Goal: Book appointment/travel/reservation

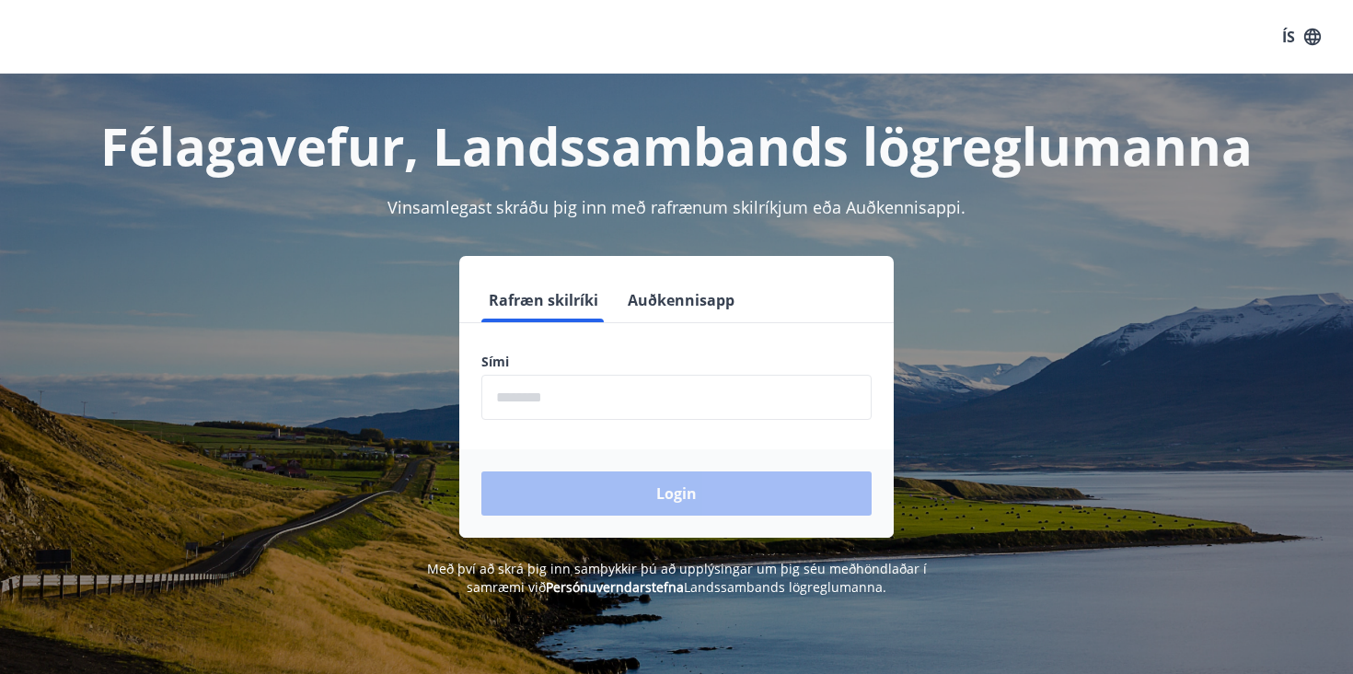
click at [657, 396] on input "phone" at bounding box center [676, 397] width 390 height 45
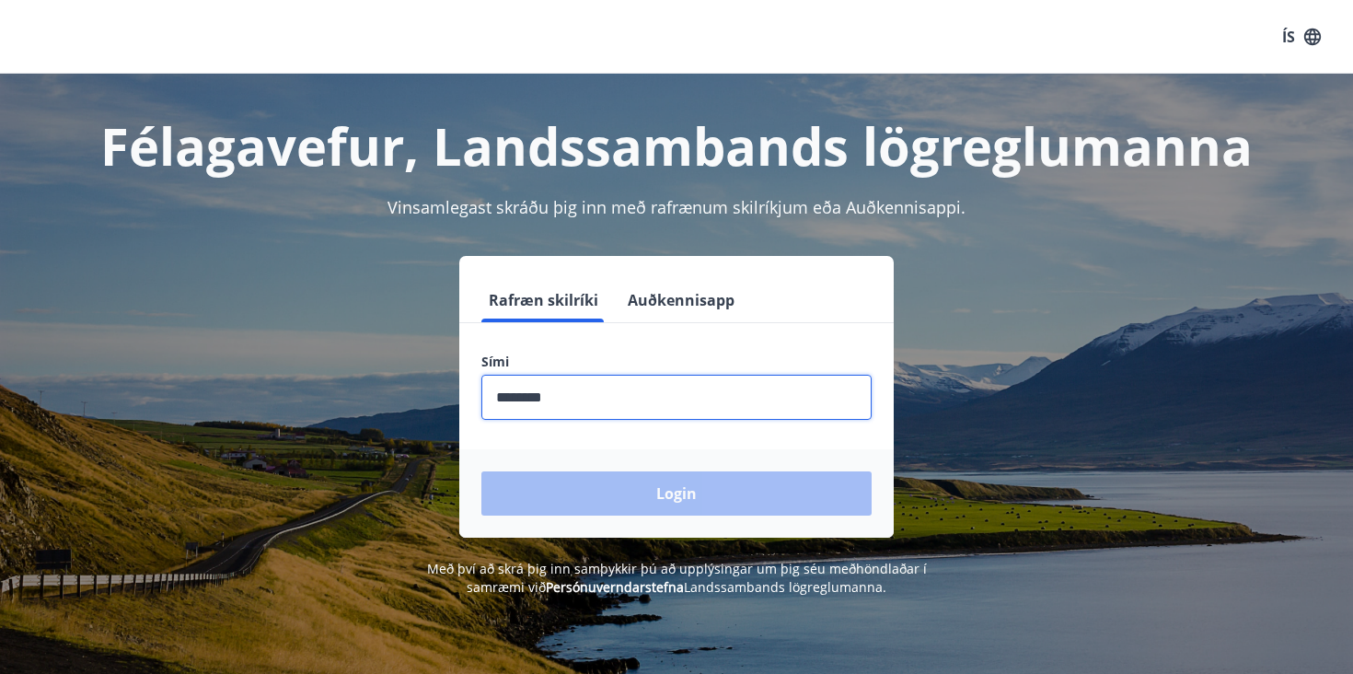
click at [635, 415] on input "phone" at bounding box center [676, 397] width 390 height 45
click at [607, 496] on div "Login" at bounding box center [676, 493] width 434 height 88
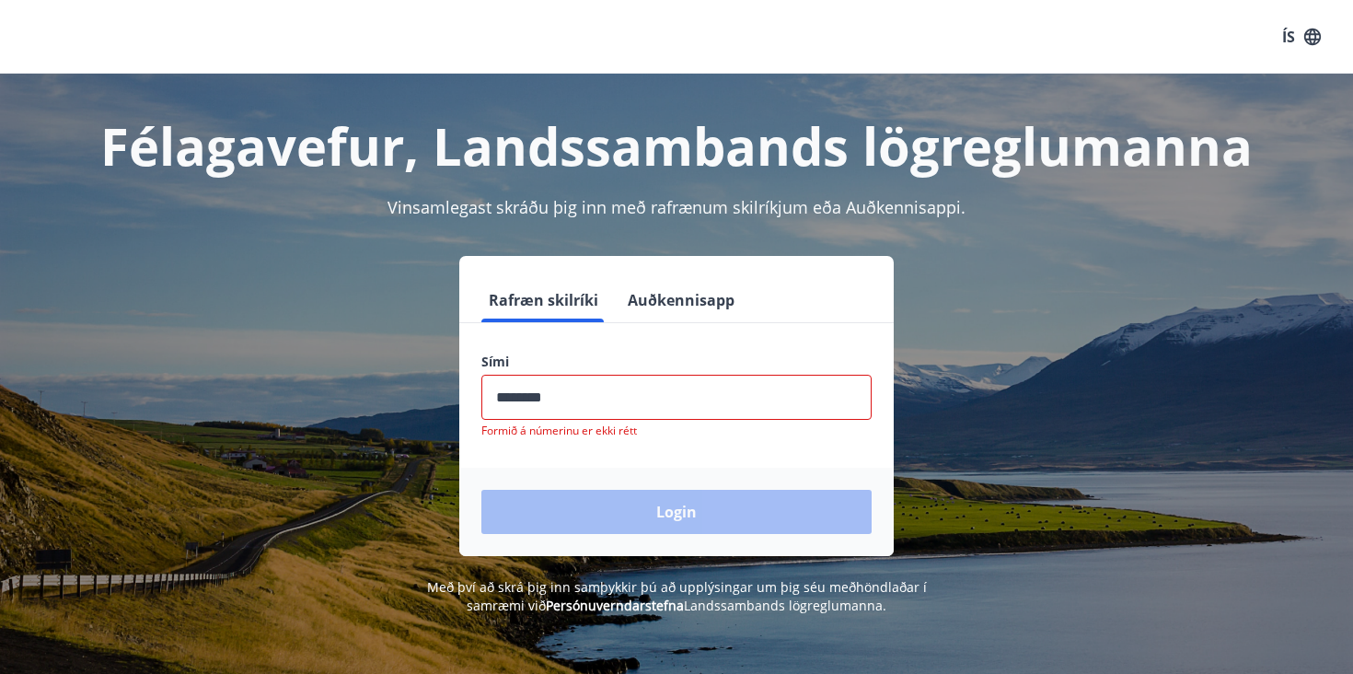
click at [588, 388] on input "phone" at bounding box center [676, 397] width 390 height 45
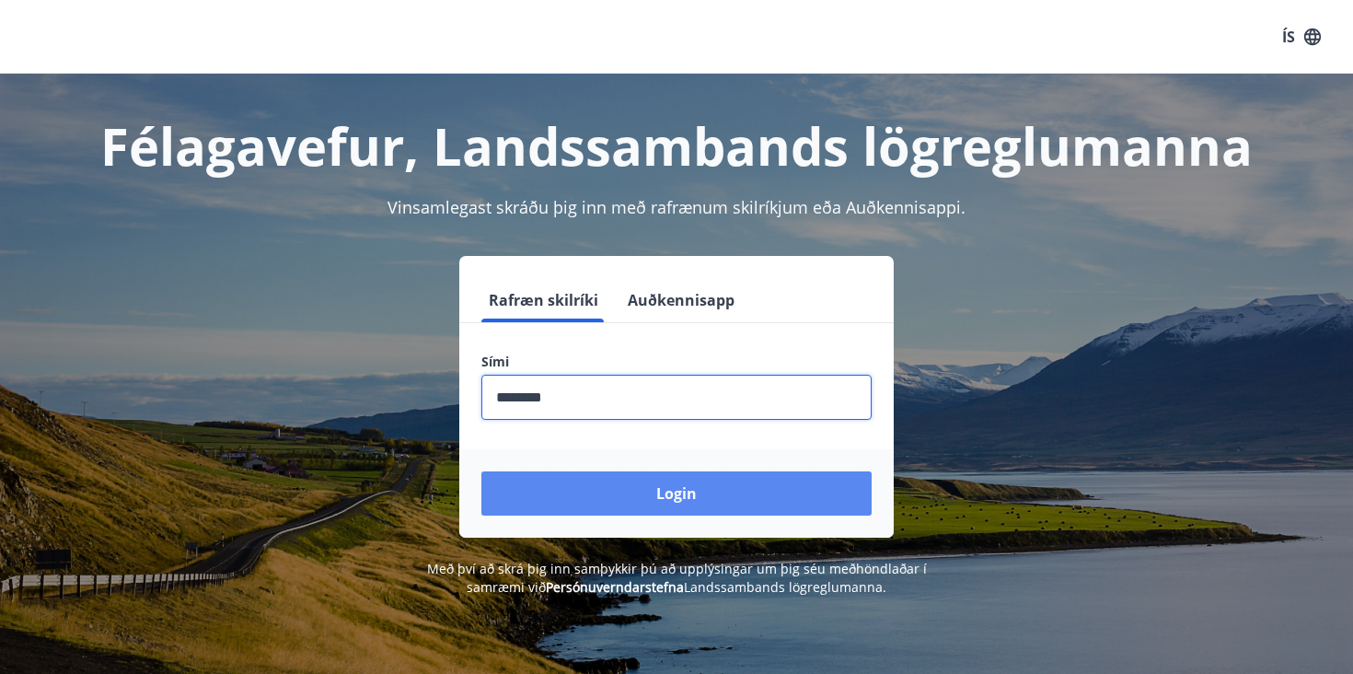
type input "********"
click at [697, 486] on button "Login" at bounding box center [676, 493] width 390 height 44
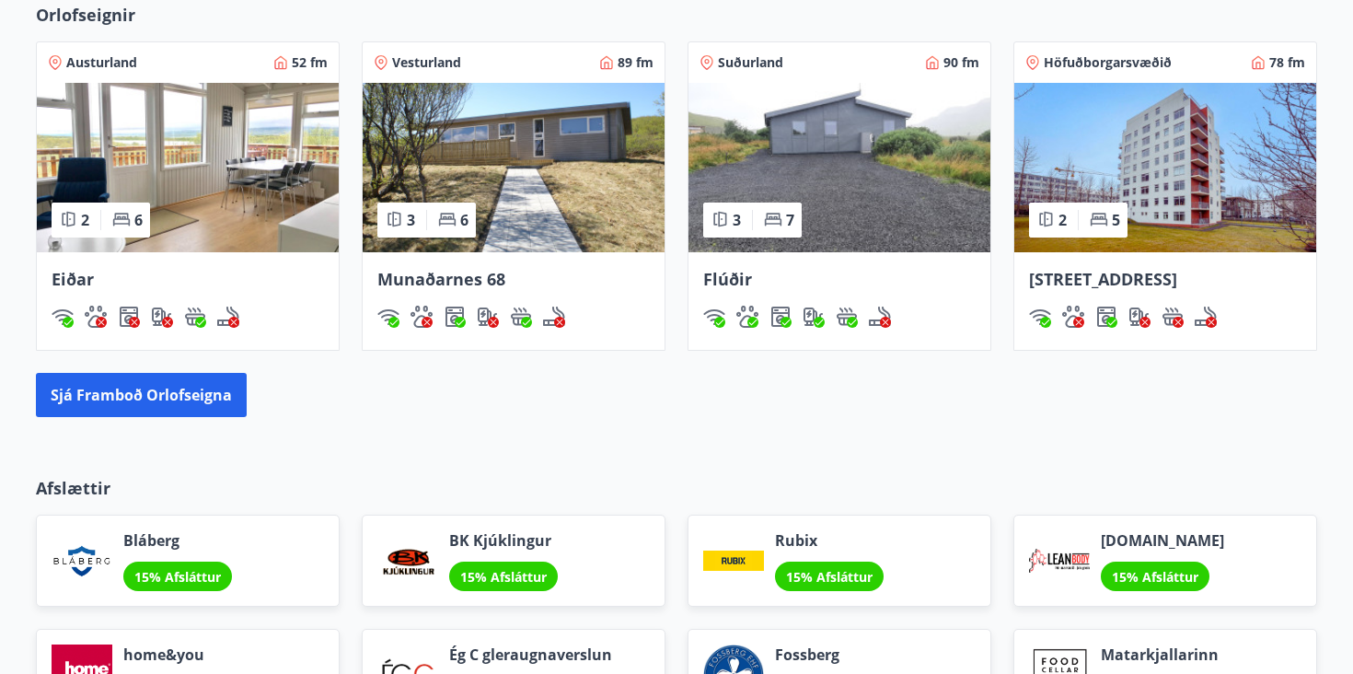
scroll to position [1330, 0]
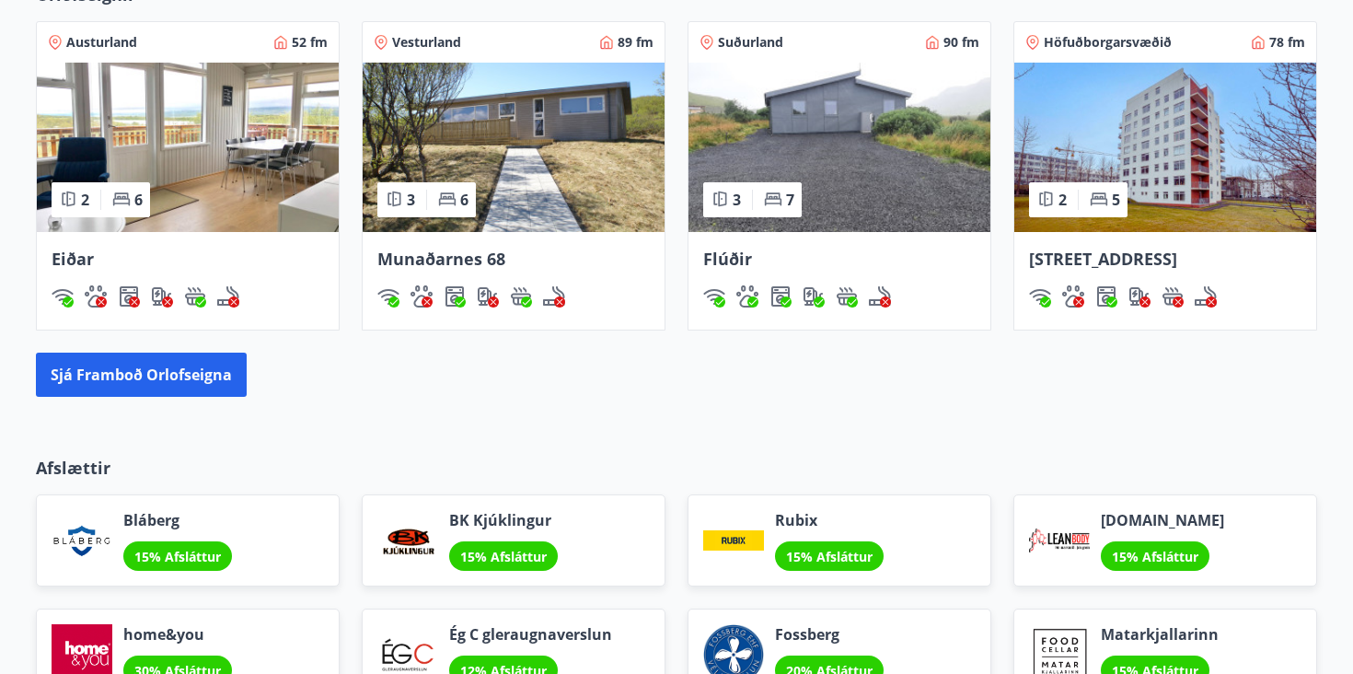
click at [848, 148] on img at bounding box center [839, 147] width 302 height 169
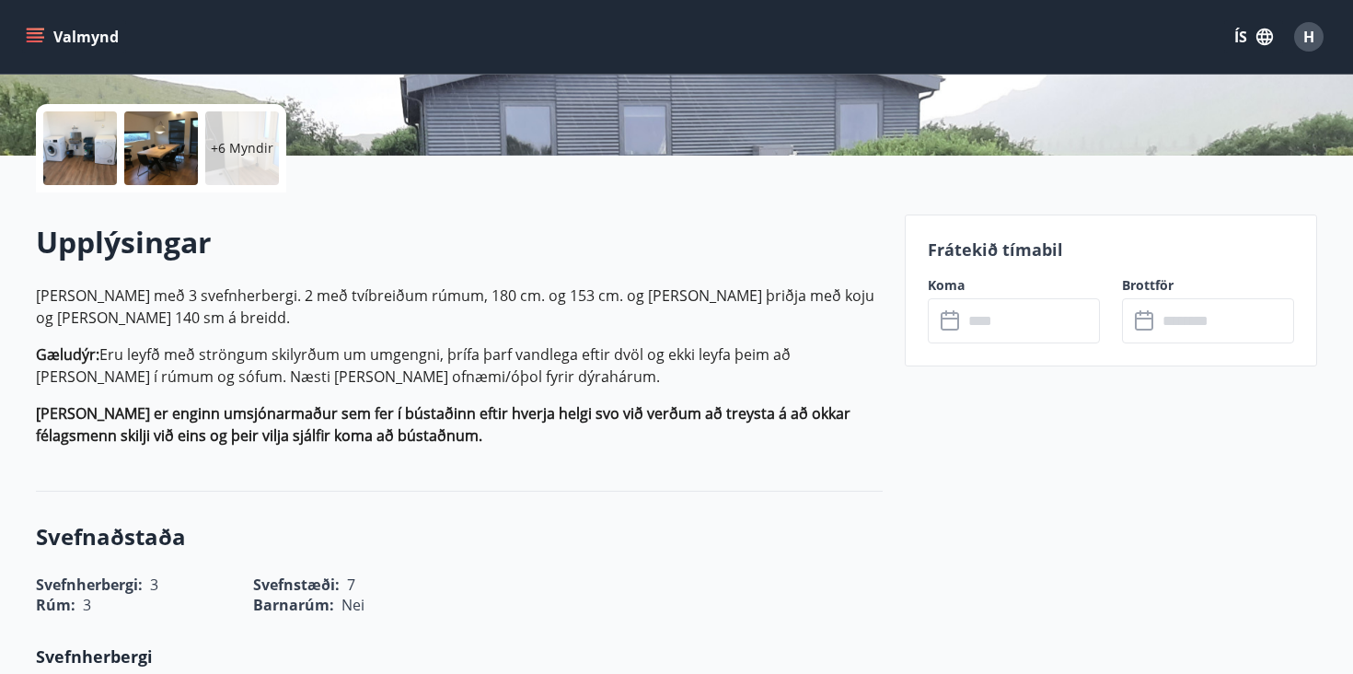
scroll to position [399, 0]
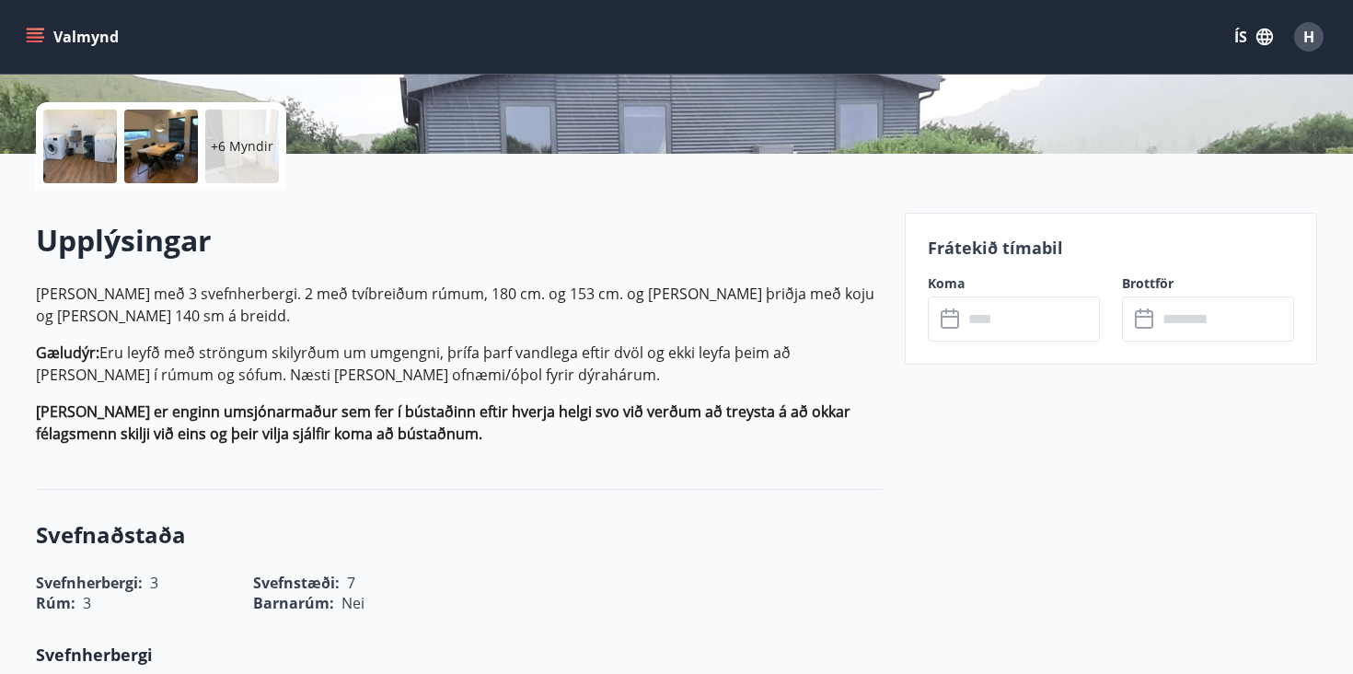
click at [523, 424] on p "[PERSON_NAME] er enginn umsjónarmaður sem fer í bústaðinn eftir hverja helgi sv…" at bounding box center [459, 422] width 847 height 44
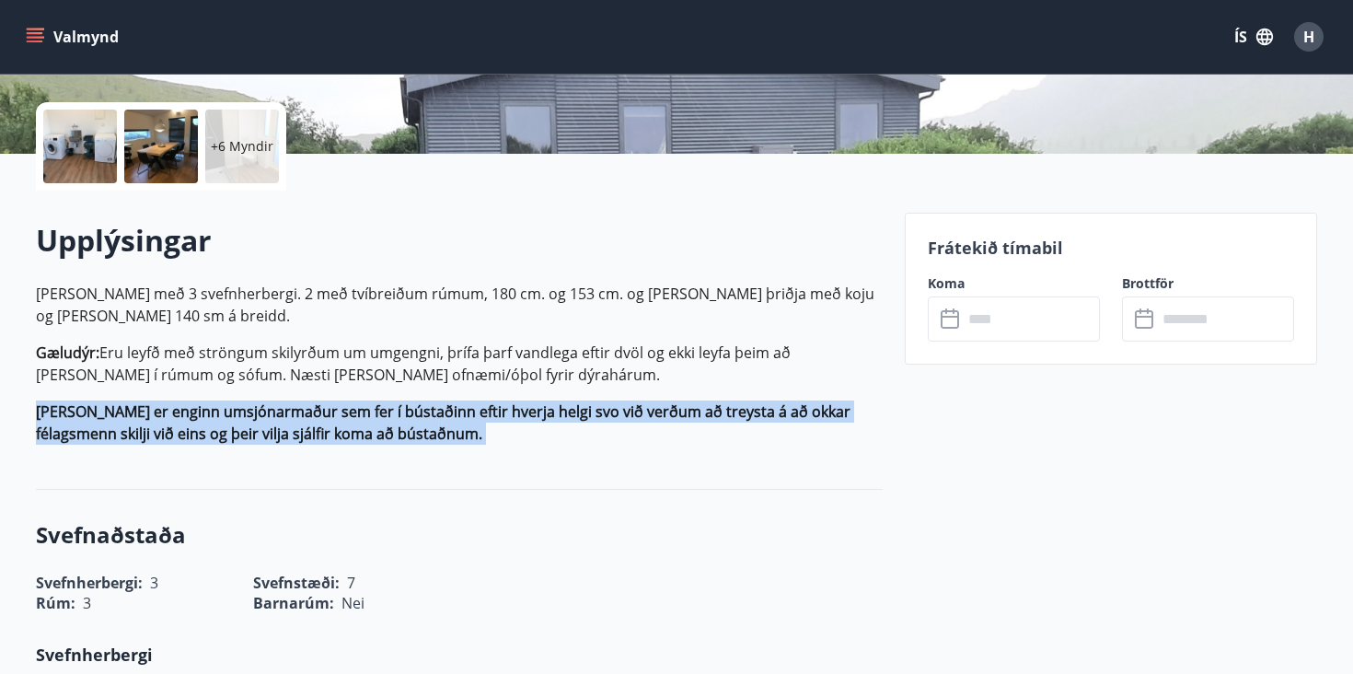
click at [523, 424] on p "[PERSON_NAME] er enginn umsjónarmaður sem fer í bústaðinn eftir hverja helgi sv…" at bounding box center [459, 422] width 847 height 44
click at [532, 436] on p "[PERSON_NAME] er enginn umsjónarmaður sem fer í bústaðinn eftir hverja helgi sv…" at bounding box center [459, 422] width 847 height 44
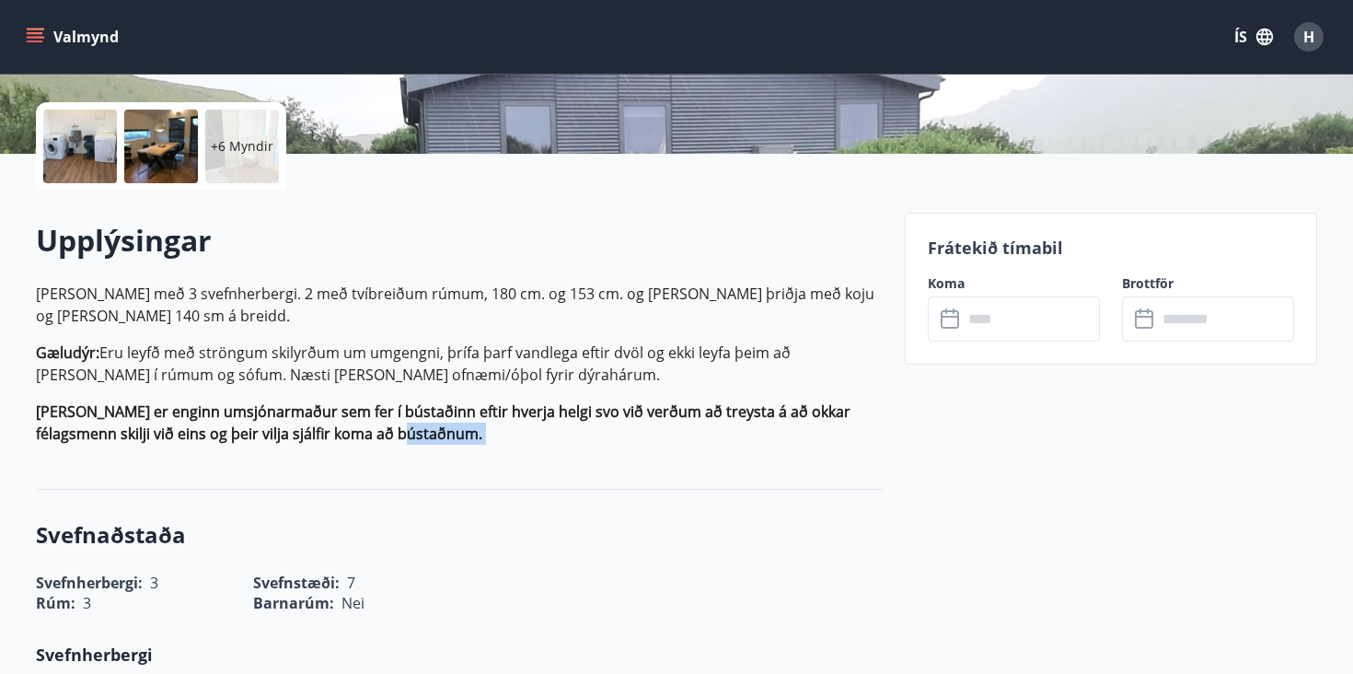
click at [532, 436] on p "[PERSON_NAME] er enginn umsjónarmaður sem fer í bústaðinn eftir hverja helgi sv…" at bounding box center [459, 422] width 847 height 44
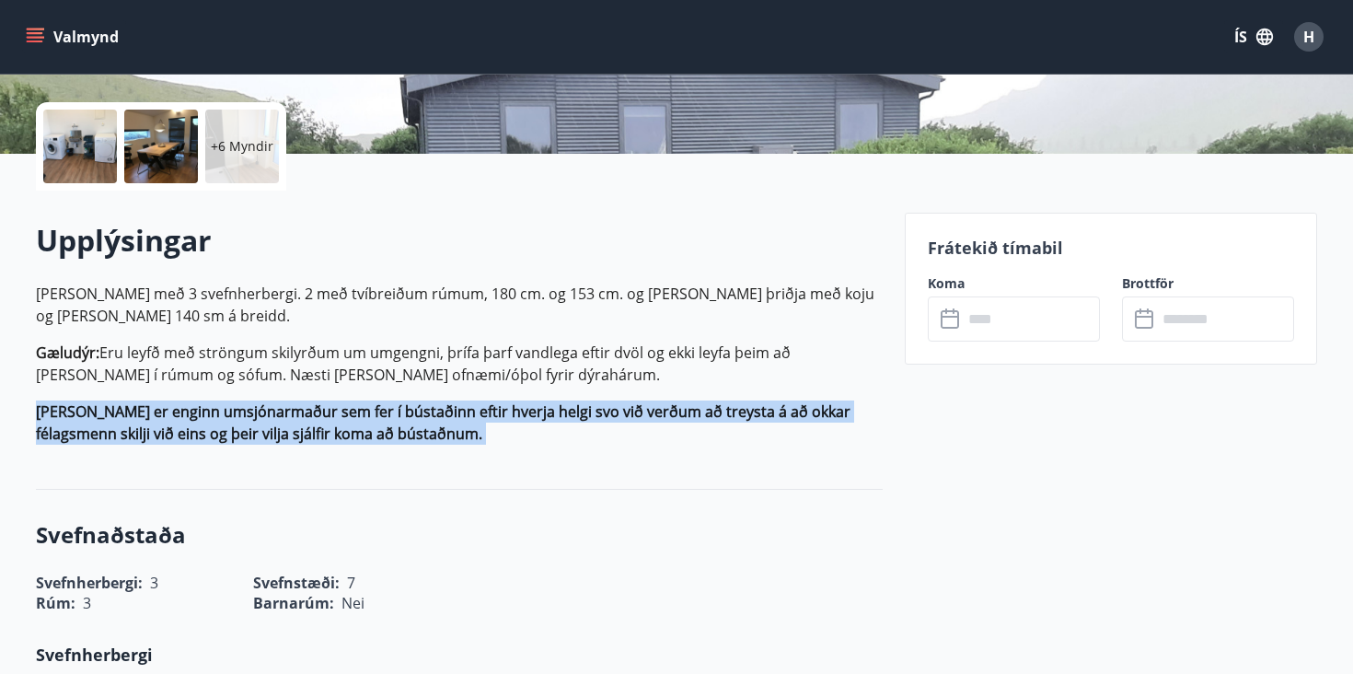
click at [532, 436] on p "[PERSON_NAME] er enginn umsjónarmaður sem fer í bústaðinn eftir hverja helgi sv…" at bounding box center [459, 422] width 847 height 44
click at [548, 436] on p "[PERSON_NAME] er enginn umsjónarmaður sem fer í bústaðinn eftir hverja helgi sv…" at bounding box center [459, 422] width 847 height 44
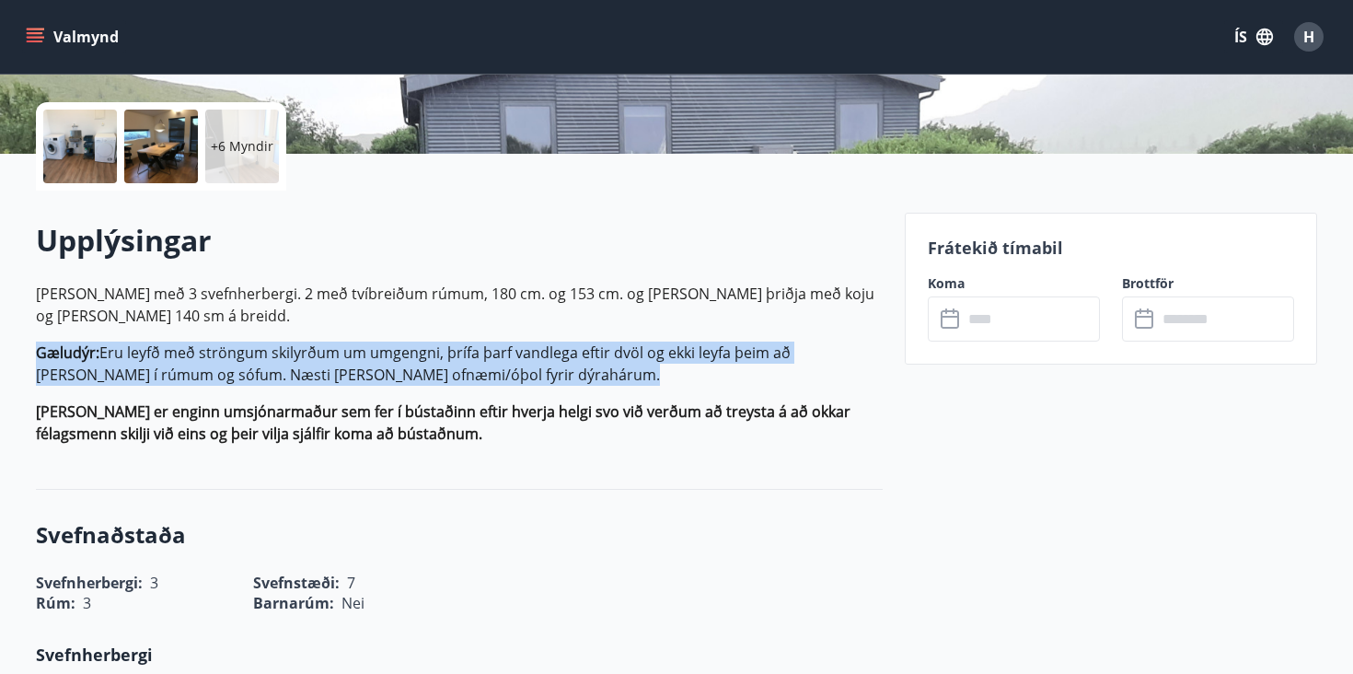
drag, startPoint x: 574, startPoint y: 379, endPoint x: 575, endPoint y: 329, distance: 50.6
click at [575, 329] on p "Húsið er með 3 svefnherbergi. 2 með tvíbreiðum rúmum, 180 cm. og 153 cm. og það…" at bounding box center [459, 364] width 847 height 162
drag, startPoint x: 575, startPoint y: 329, endPoint x: 572, endPoint y: 371, distance: 42.5
click at [572, 371] on p "Húsið er með 3 svefnherbergi. 2 með tvíbreiðum rúmum, 180 cm. og 153 cm. og það…" at bounding box center [459, 364] width 847 height 162
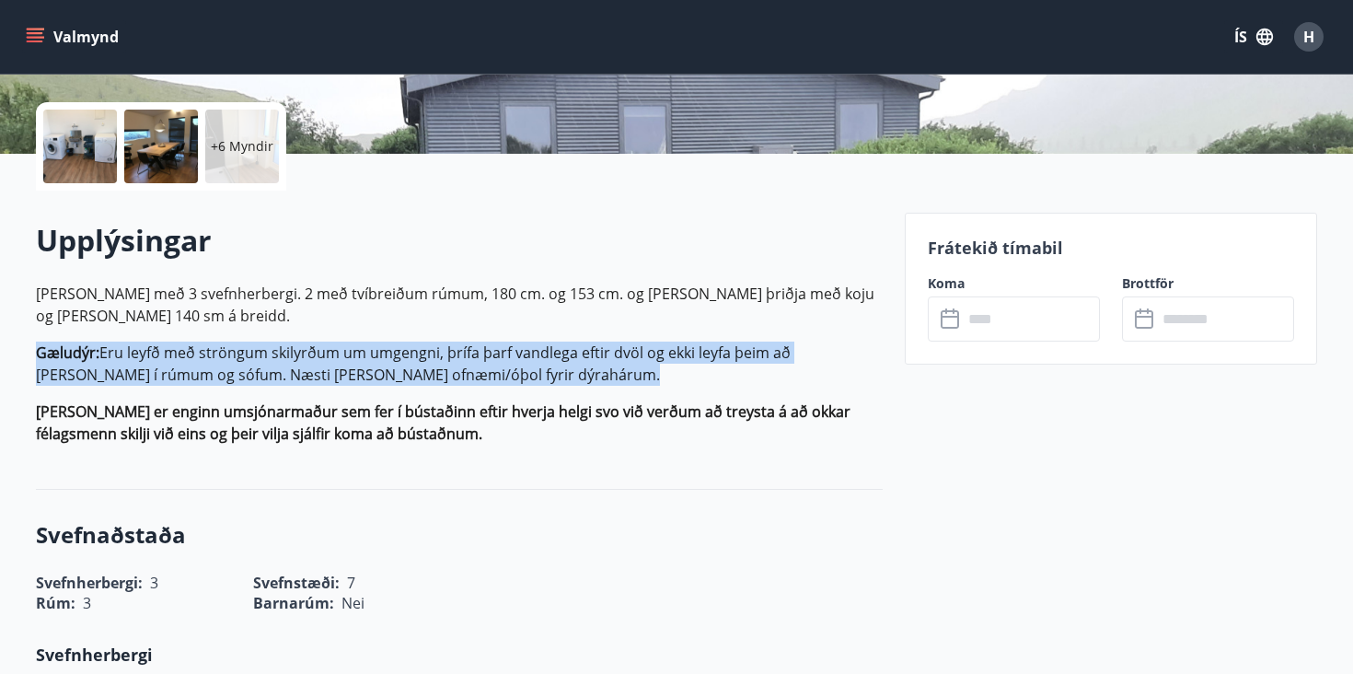
click at [572, 371] on p "Gæludýr: Eru leyfð með ströngum skilyrðum um umgengni, þrífa þarf vandlega efti…" at bounding box center [459, 363] width 847 height 44
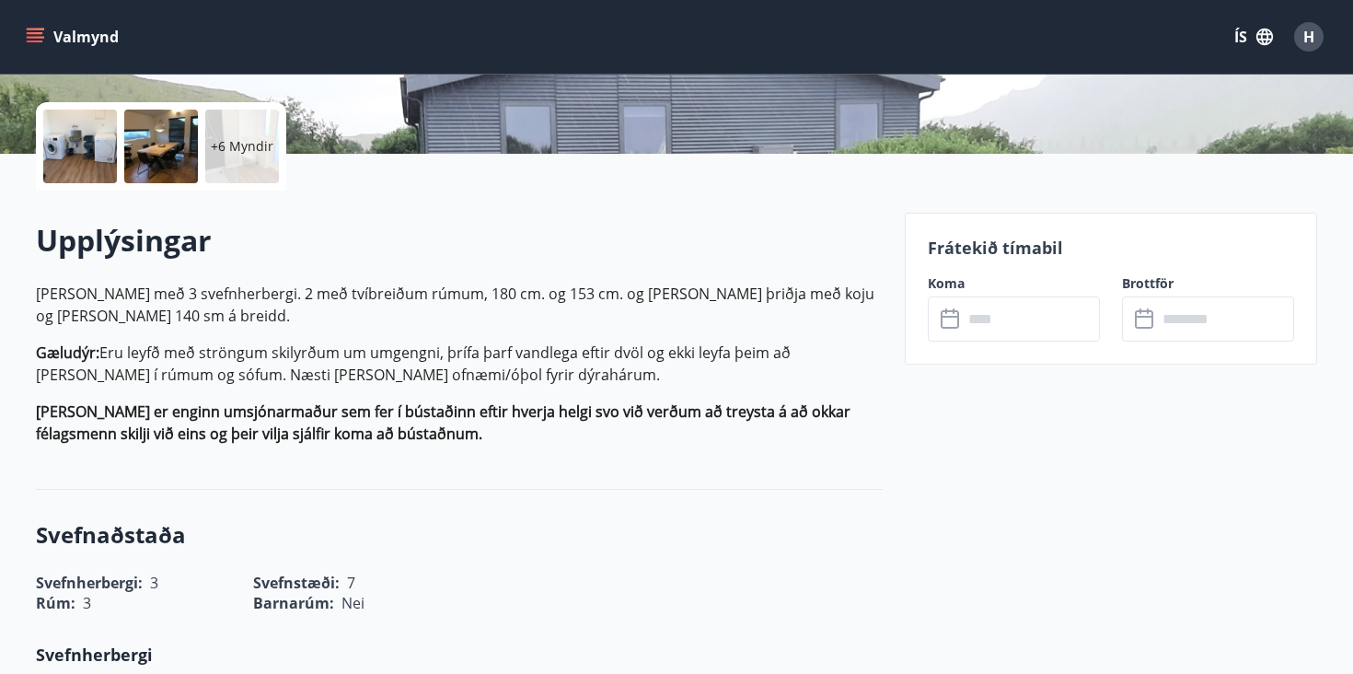
click at [572, 371] on p "Gæludýr: Eru leyfð með ströngum skilyrðum um umgengni, þrífa þarf vandlega efti…" at bounding box center [459, 363] width 847 height 44
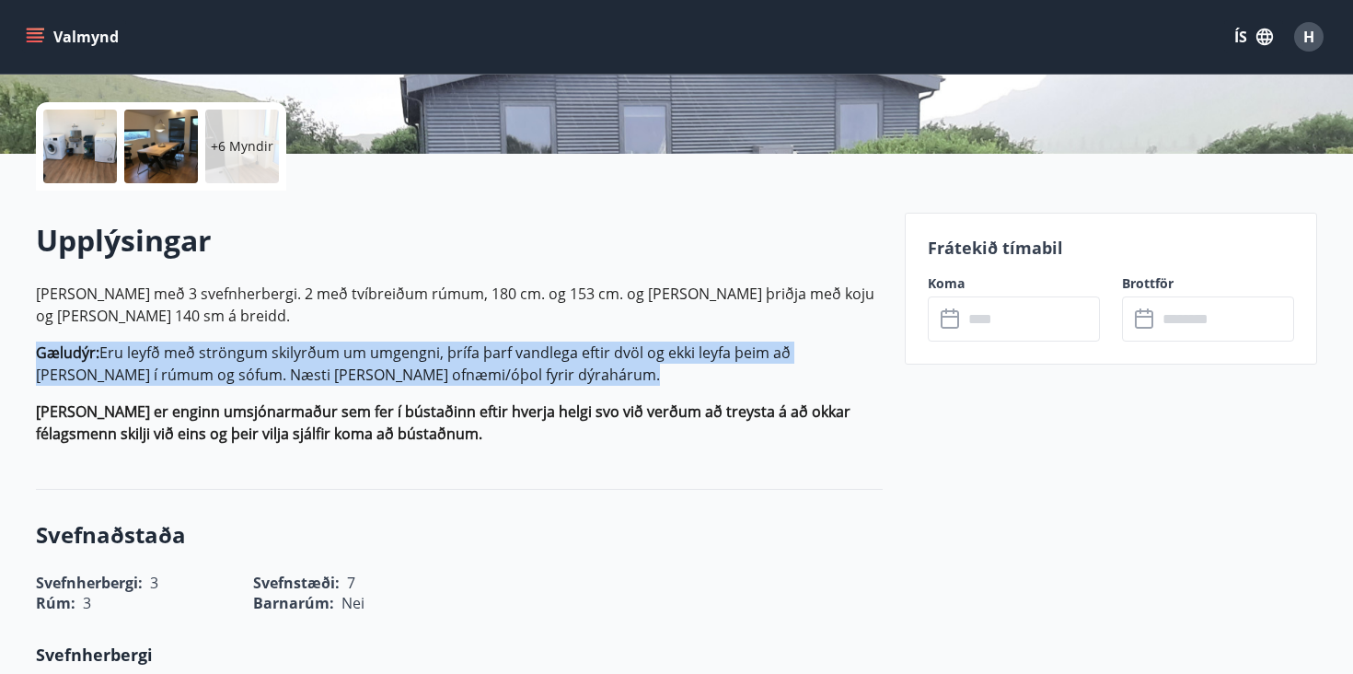
click at [572, 371] on p "Gæludýr: Eru leyfð með ströngum skilyrðum um umgengni, þrífa þarf vandlega efti…" at bounding box center [459, 363] width 847 height 44
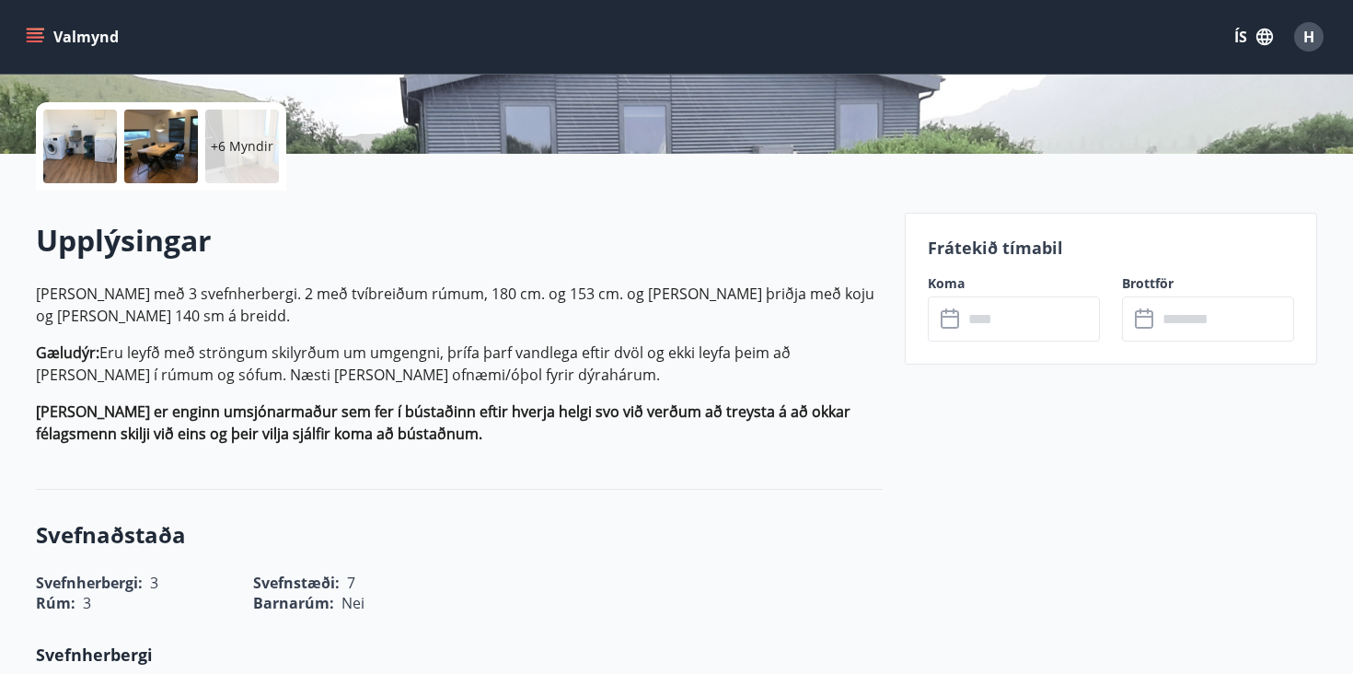
click at [619, 371] on p "Gæludýr: Eru leyfð með ströngum skilyrðum um umgengni, þrífa þarf vandlega efti…" at bounding box center [459, 363] width 847 height 44
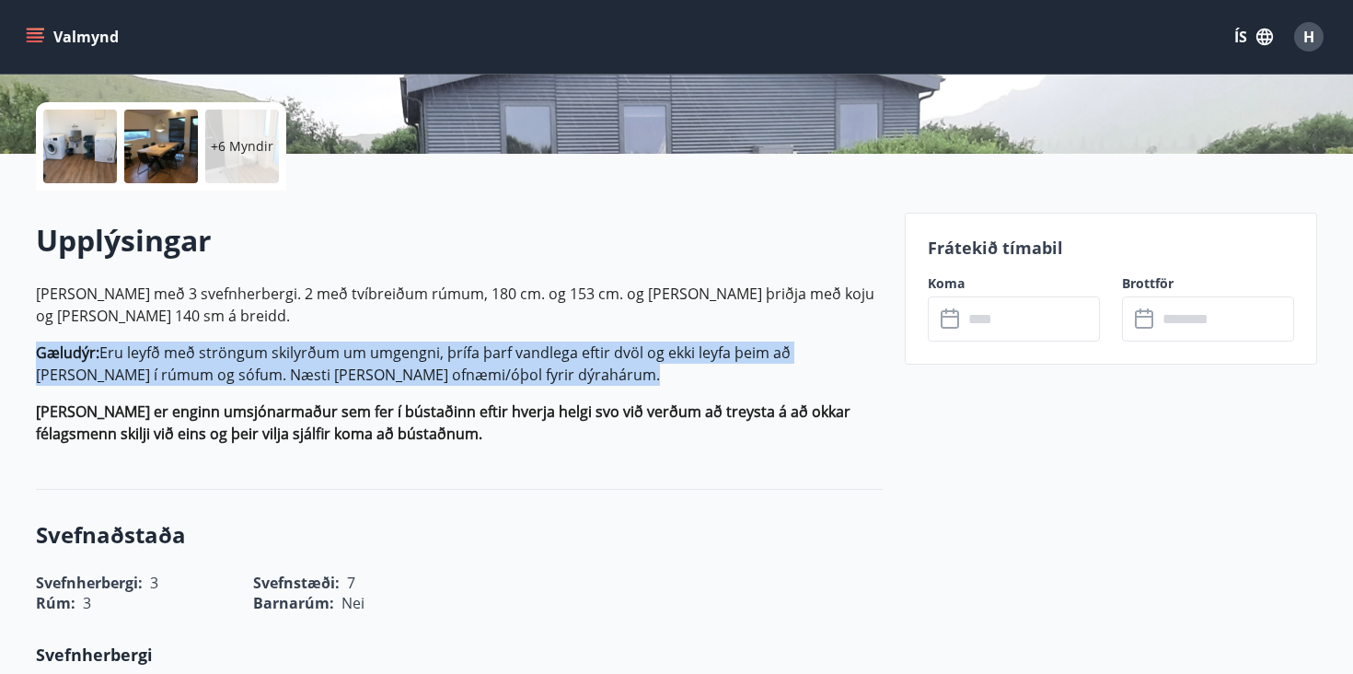
click at [619, 371] on p "Gæludýr: Eru leyfð með ströngum skilyrðum um umgengni, þrífa þarf vandlega efti…" at bounding box center [459, 363] width 847 height 44
click at [662, 371] on p "Gæludýr: Eru leyfð með ströngum skilyrðum um umgengni, þrífa þarf vandlega efti…" at bounding box center [459, 363] width 847 height 44
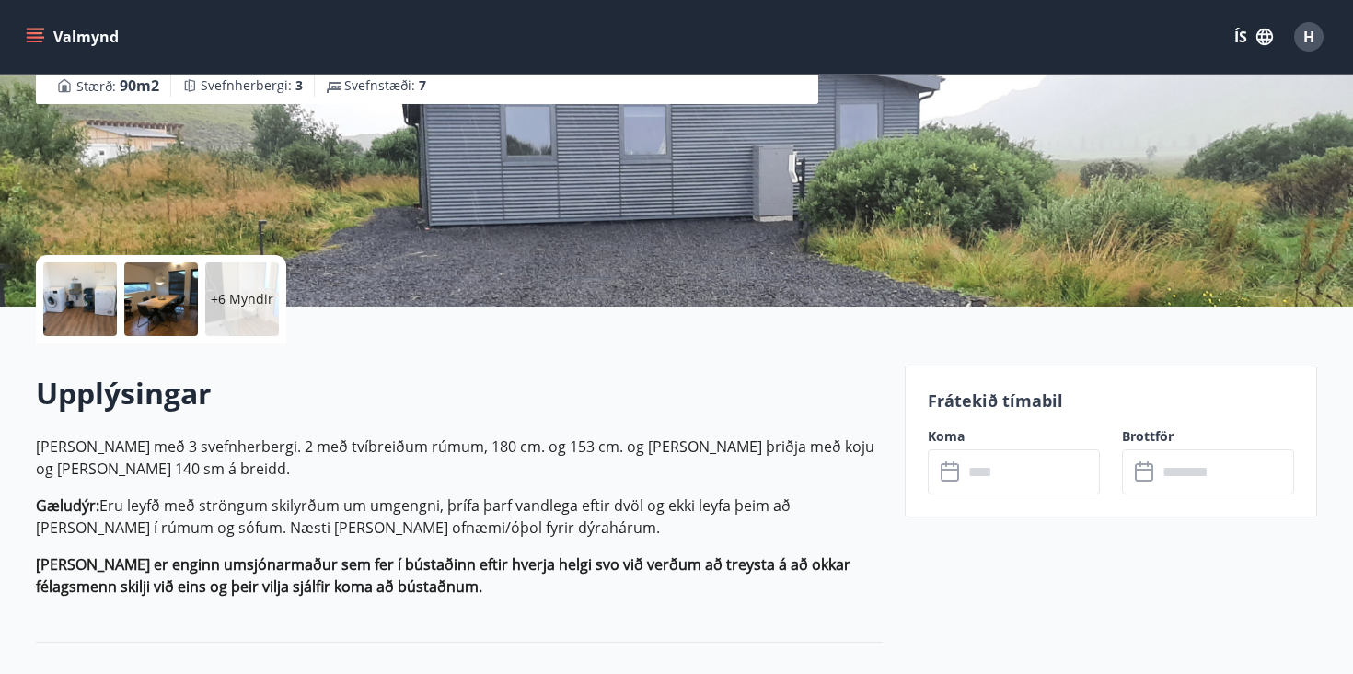
scroll to position [248, 0]
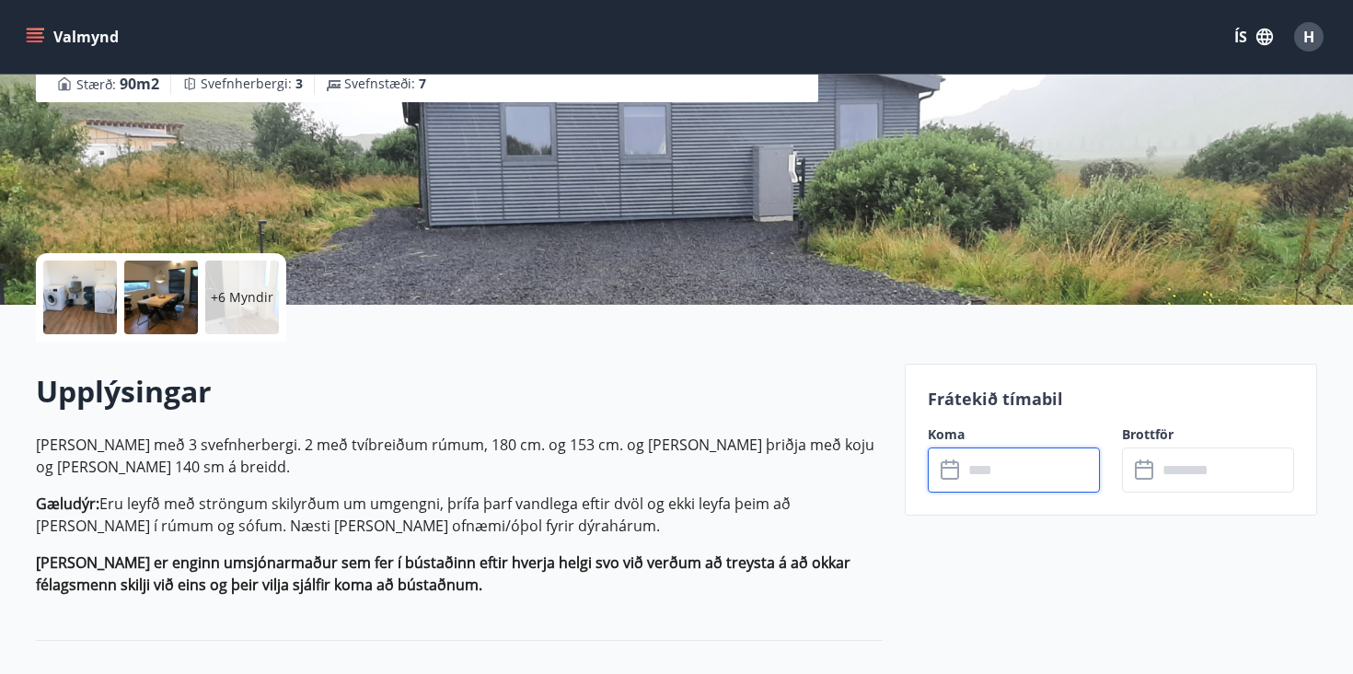
click at [1008, 485] on input "text" at bounding box center [1031, 469] width 137 height 45
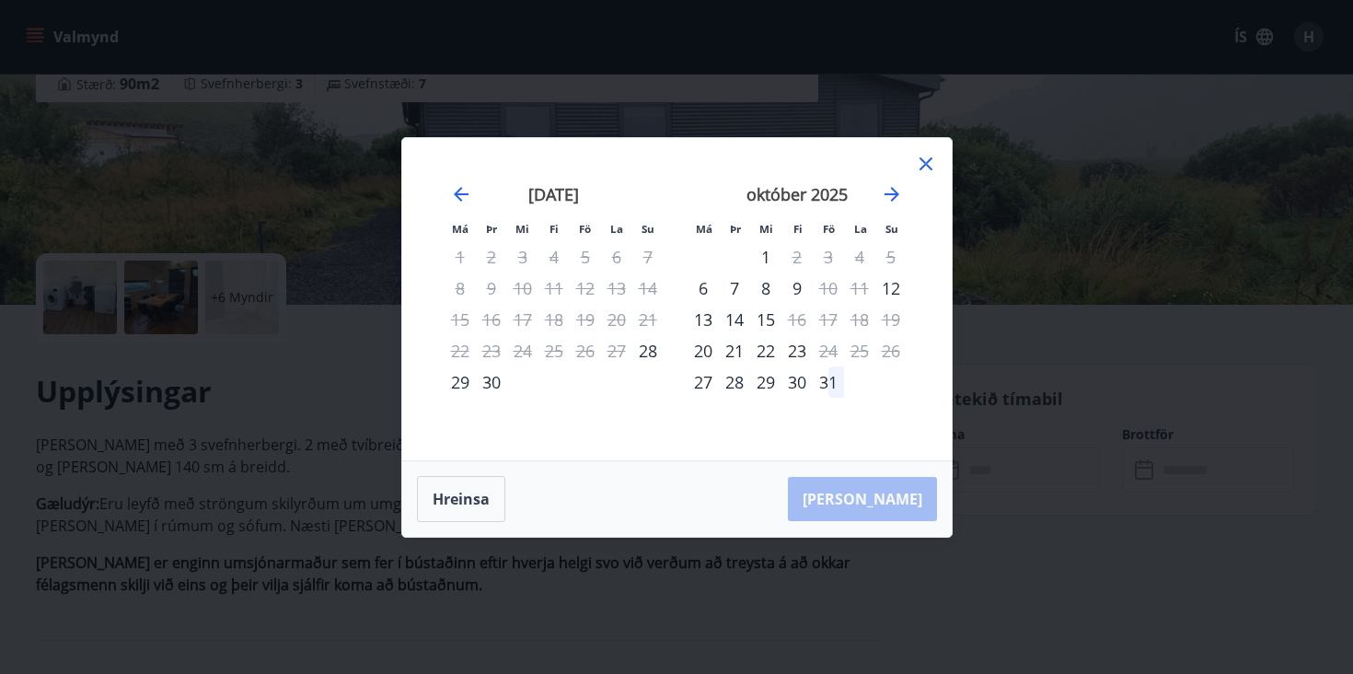
click at [926, 167] on icon at bounding box center [926, 164] width 22 height 22
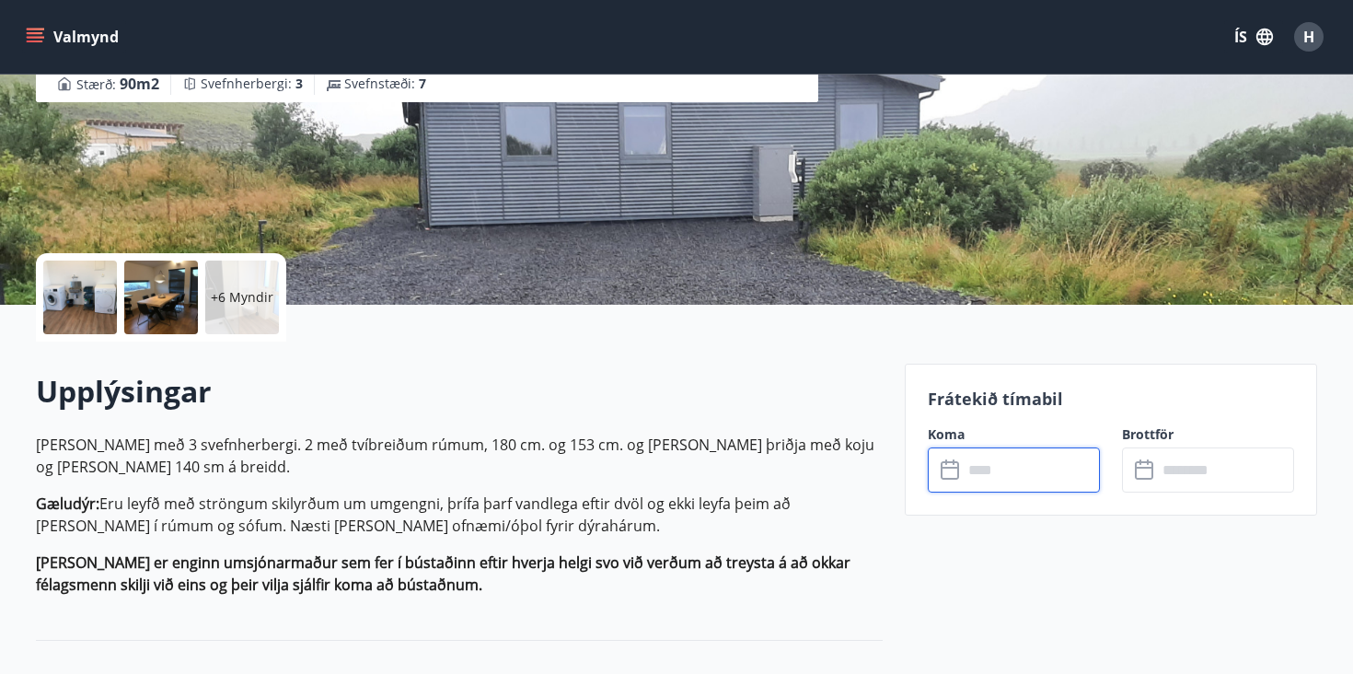
scroll to position [0, 0]
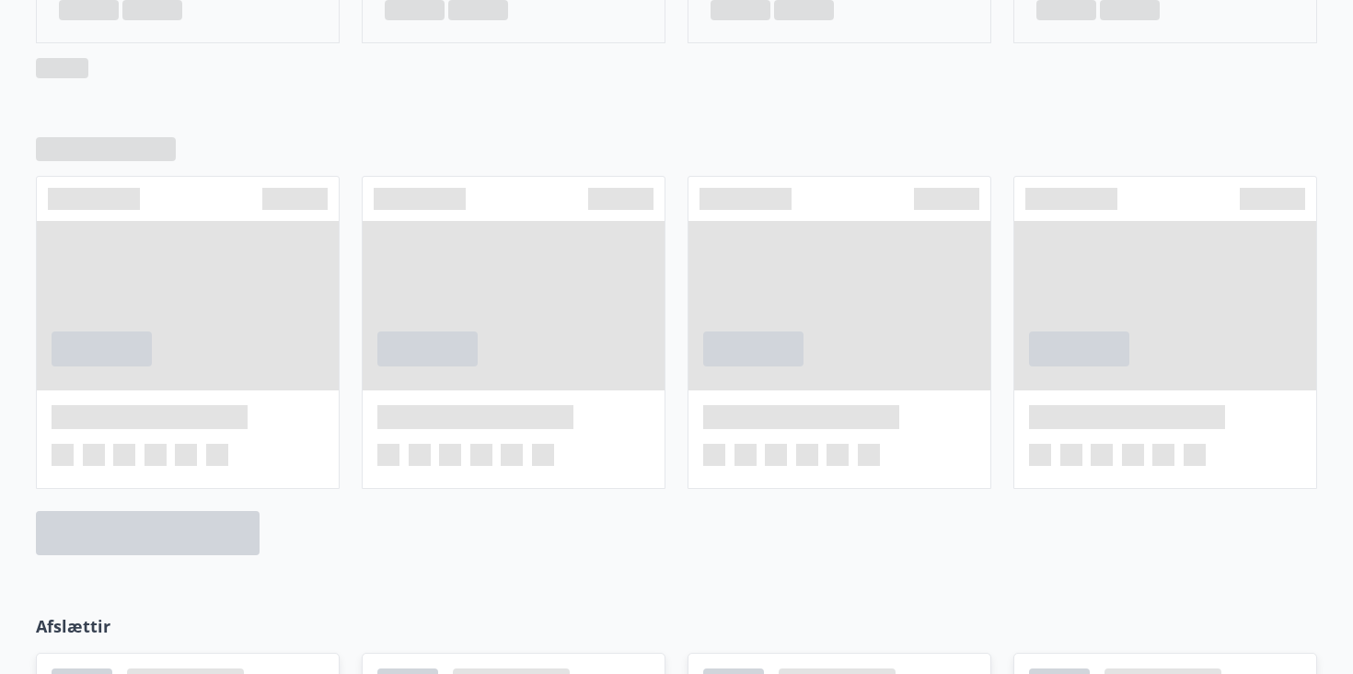
scroll to position [1186, 0]
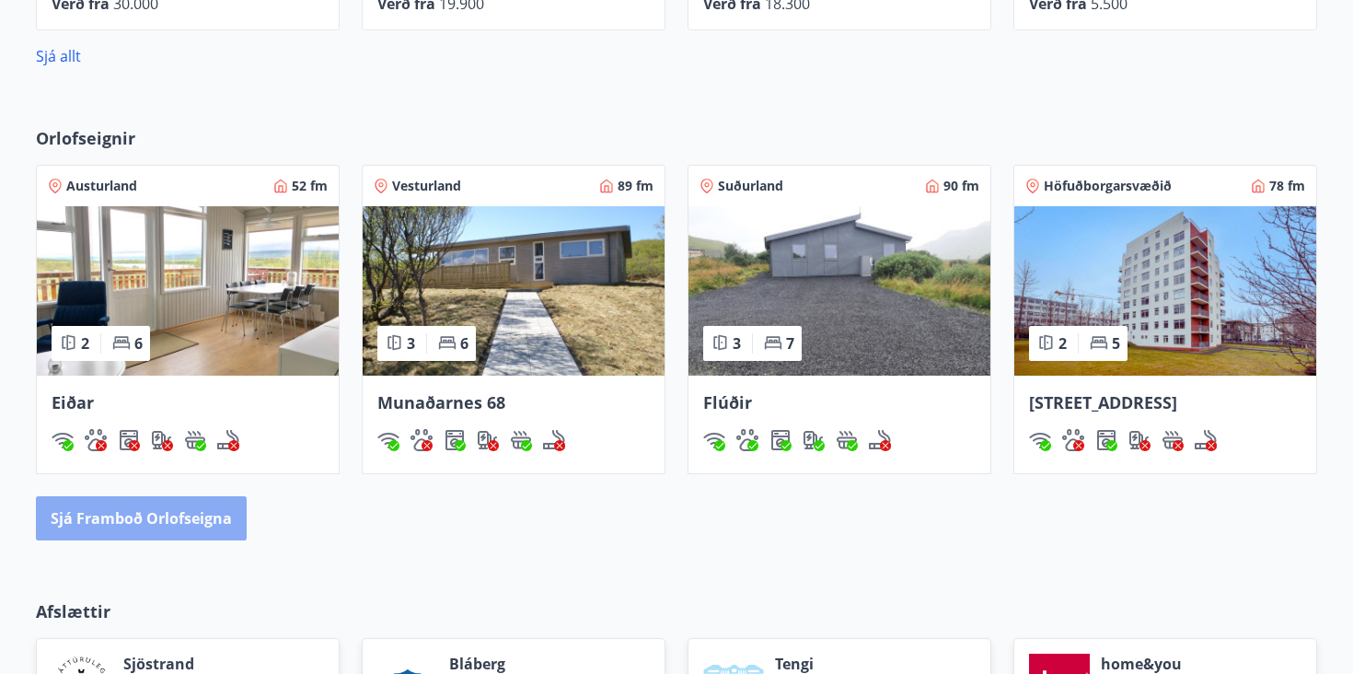
click at [170, 521] on button "Sjá framboð orlofseigna" at bounding box center [141, 518] width 211 height 44
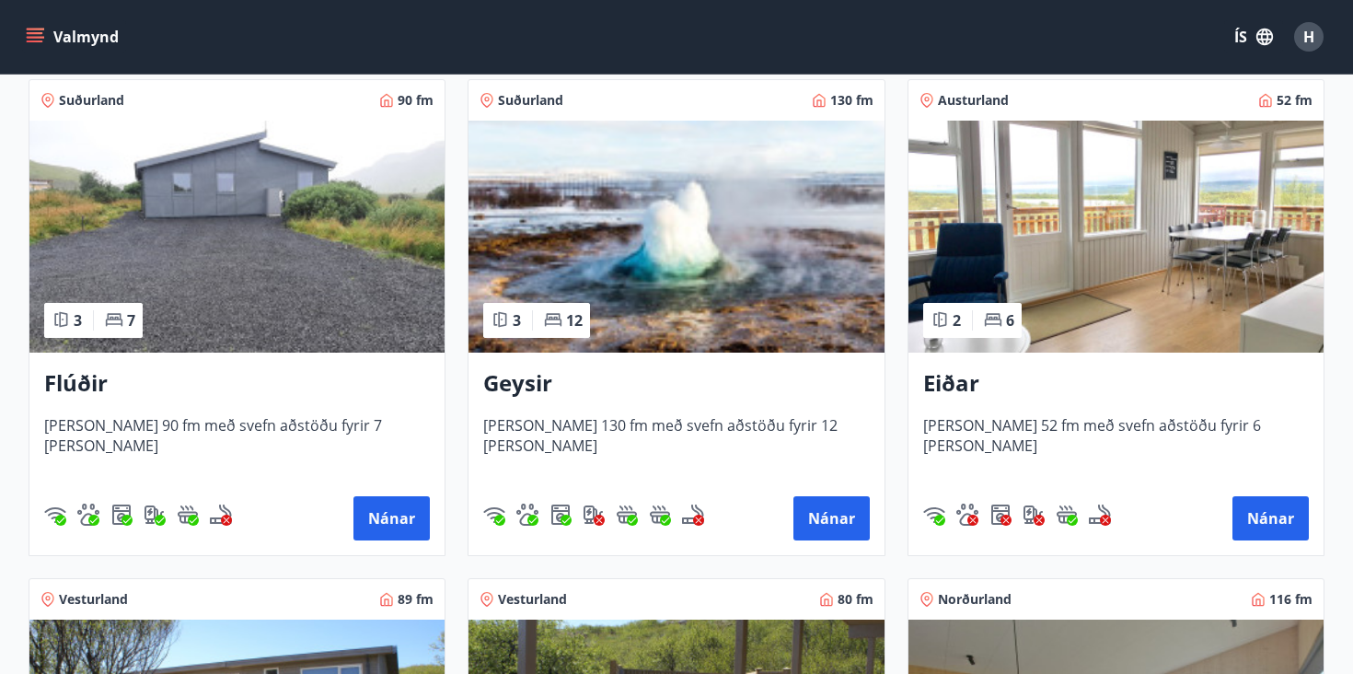
scroll to position [351, 0]
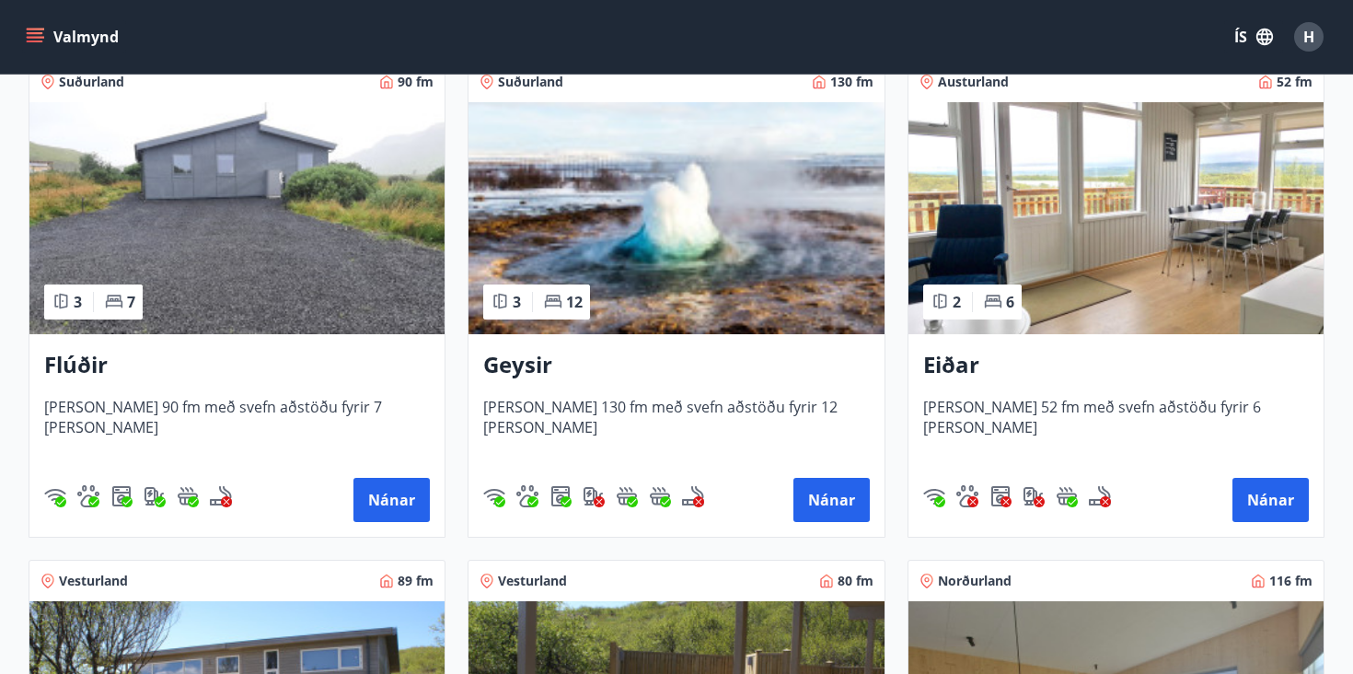
click at [671, 199] on img at bounding box center [675, 218] width 415 height 232
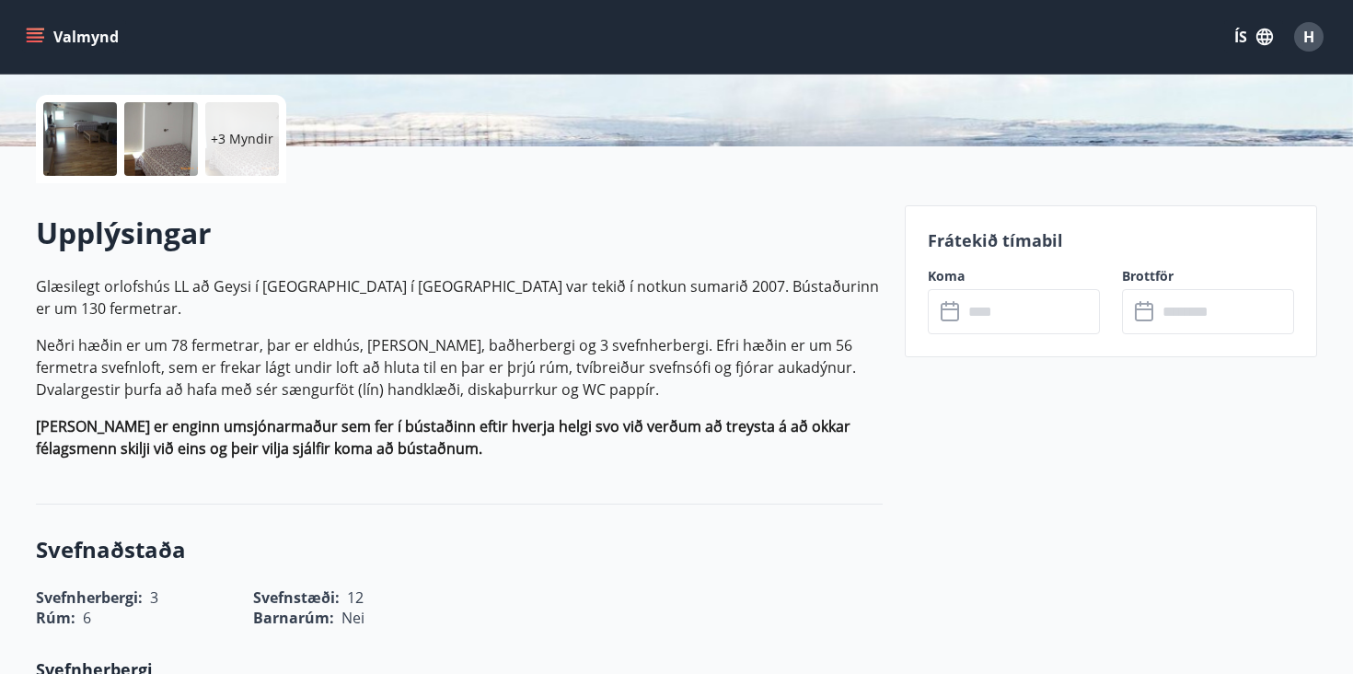
scroll to position [410, 0]
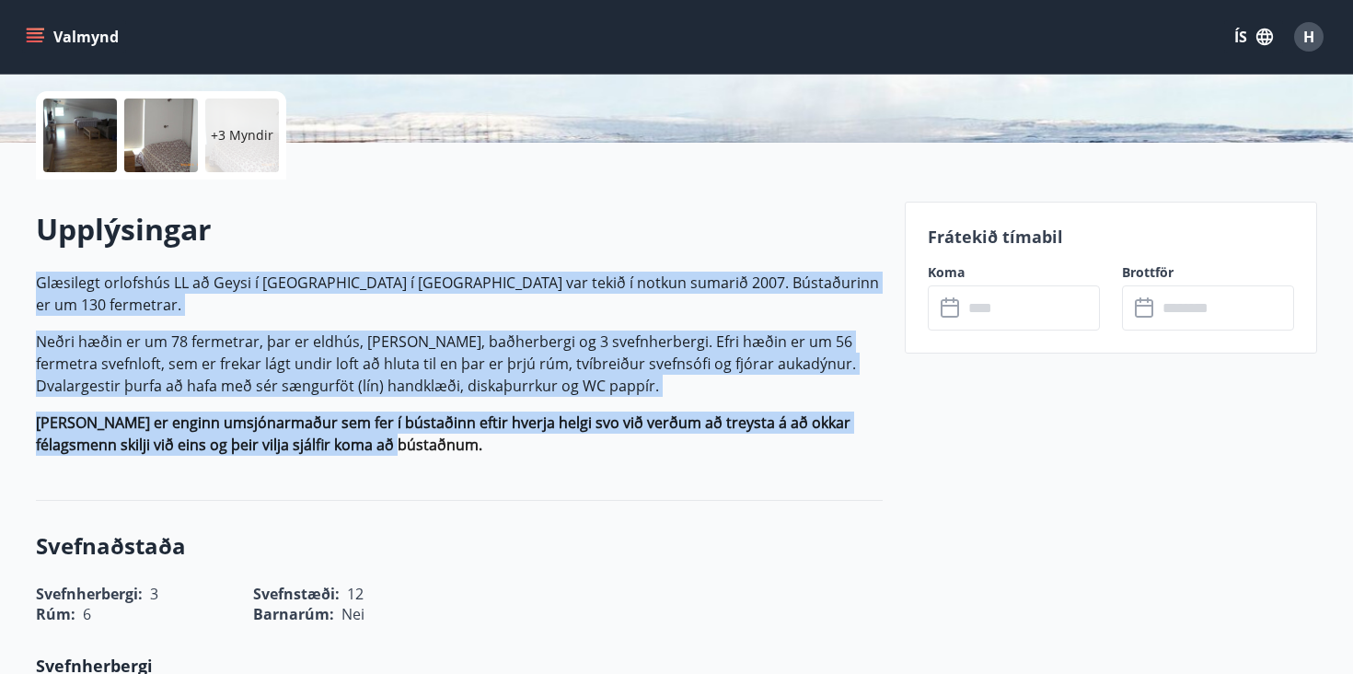
drag, startPoint x: 758, startPoint y: 259, endPoint x: 729, endPoint y: 464, distance: 207.2
click at [729, 464] on div "Upplýsingar Glæsilegt orlofshús LL að Geysi í Haukadal í Biskupstungum var teki…" at bounding box center [459, 339] width 847 height 261
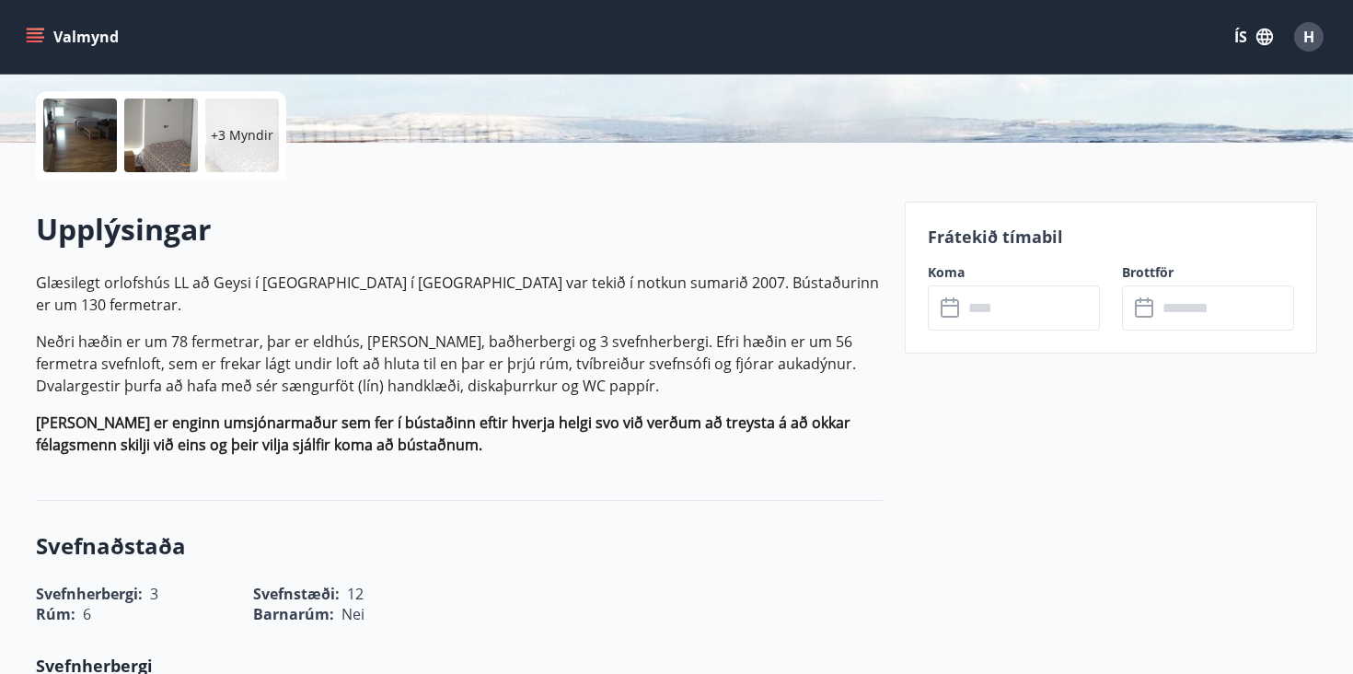
click at [731, 450] on p "Það er enginn umsjónarmaður sem fer í bústaðinn eftir hverja helgi svo við verð…" at bounding box center [459, 433] width 847 height 44
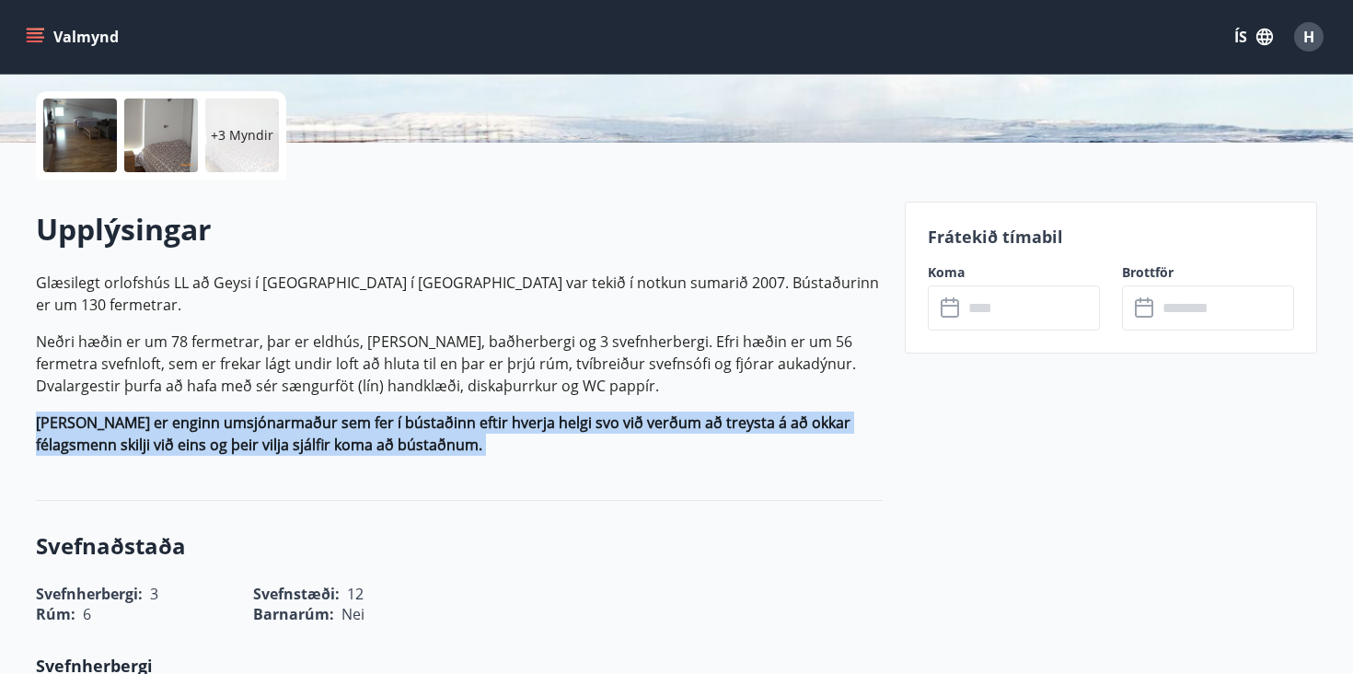
click at [731, 450] on p "Það er enginn umsjónarmaður sem fer í bústaðinn eftir hverja helgi svo við verð…" at bounding box center [459, 433] width 847 height 44
click at [756, 438] on p "Það er enginn umsjónarmaður sem fer í bústaðinn eftir hverja helgi svo við verð…" at bounding box center [459, 433] width 847 height 44
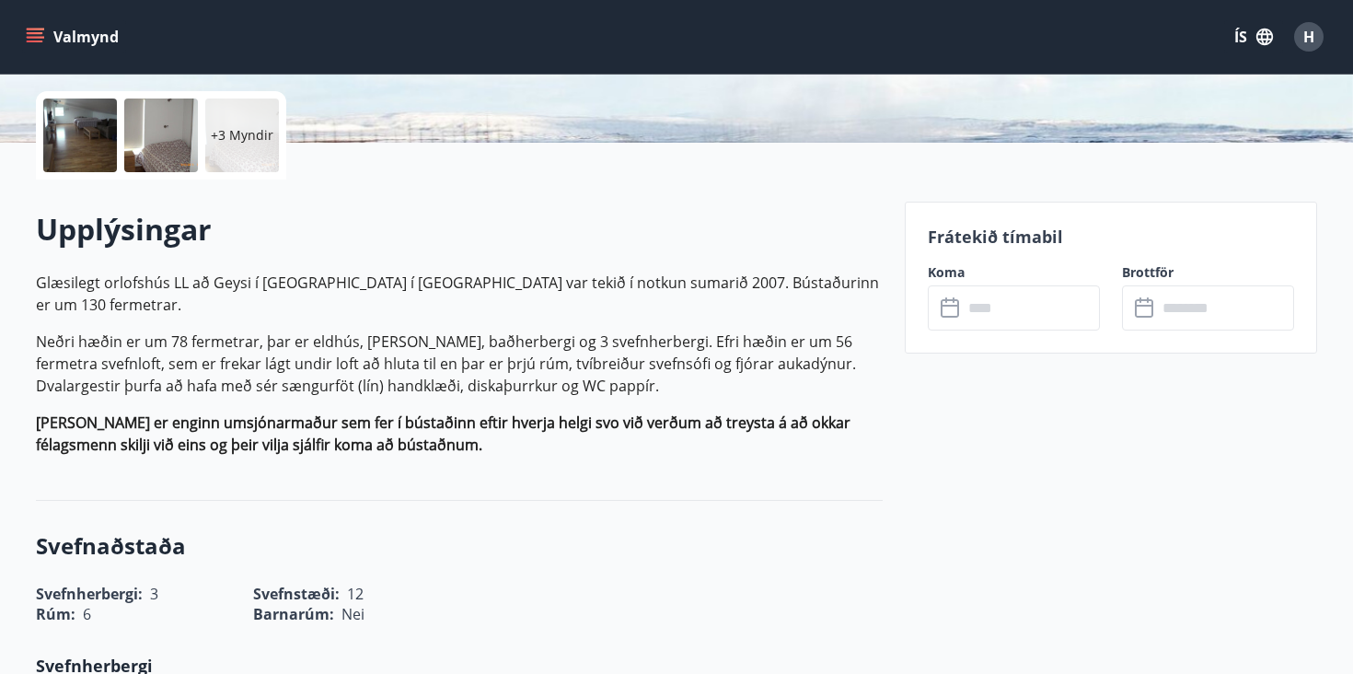
scroll to position [412, 0]
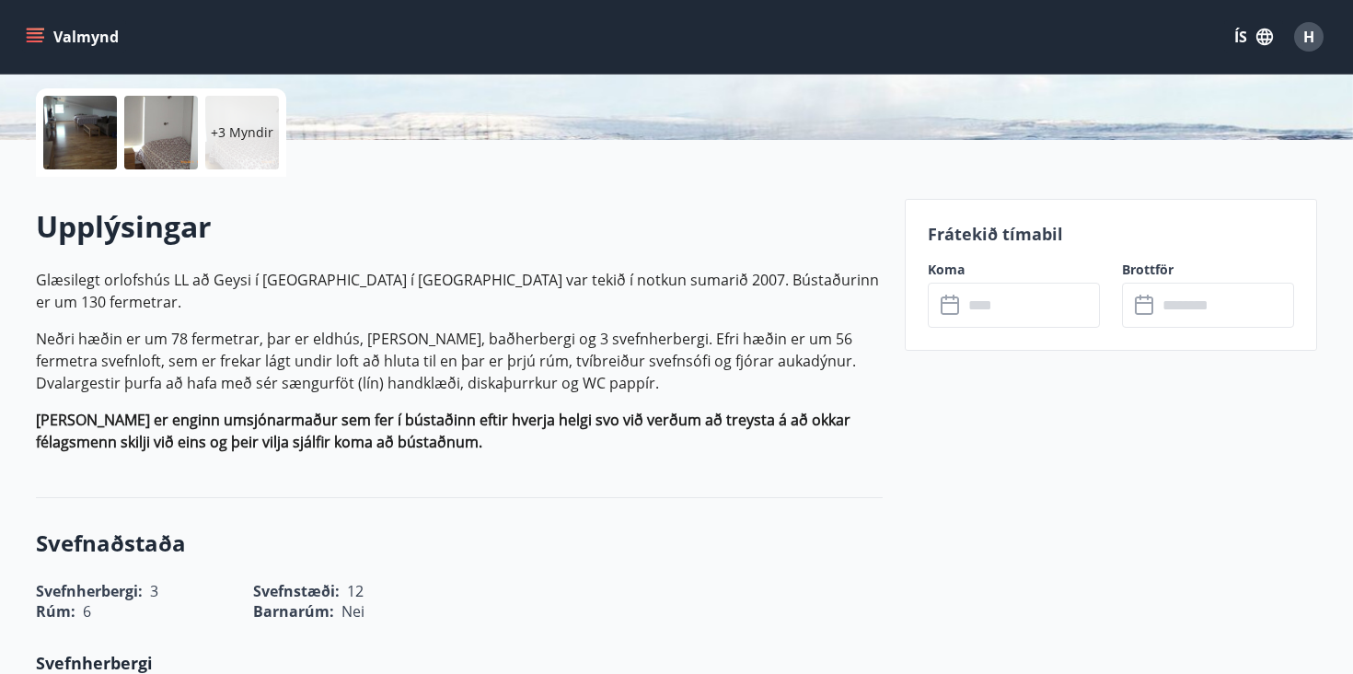
click at [980, 318] on input "text" at bounding box center [1031, 305] width 137 height 45
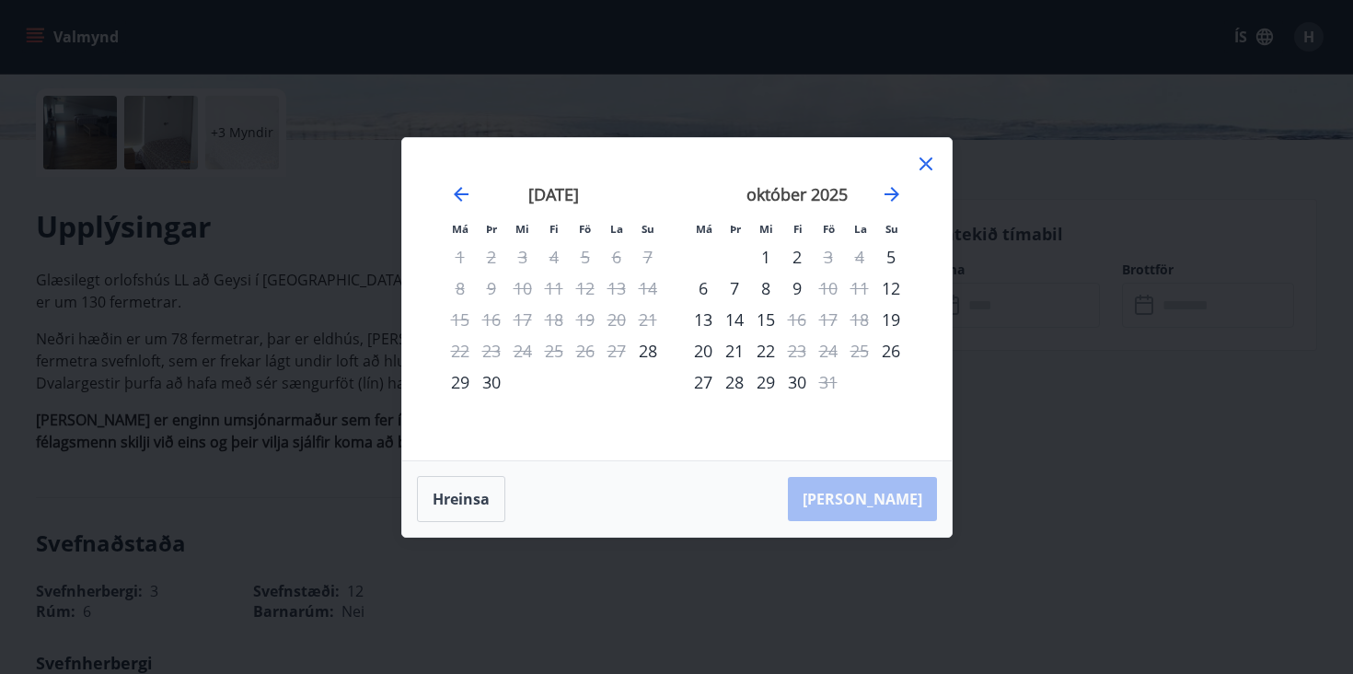
click at [925, 162] on icon at bounding box center [925, 163] width 3 height 3
